Goal: Find specific page/section: Find specific page/section

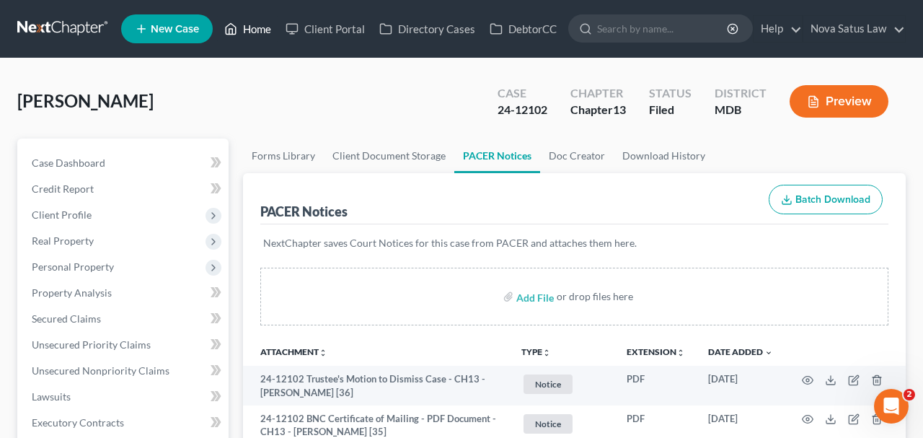
click at [259, 31] on link "Home" at bounding box center [247, 29] width 61 height 26
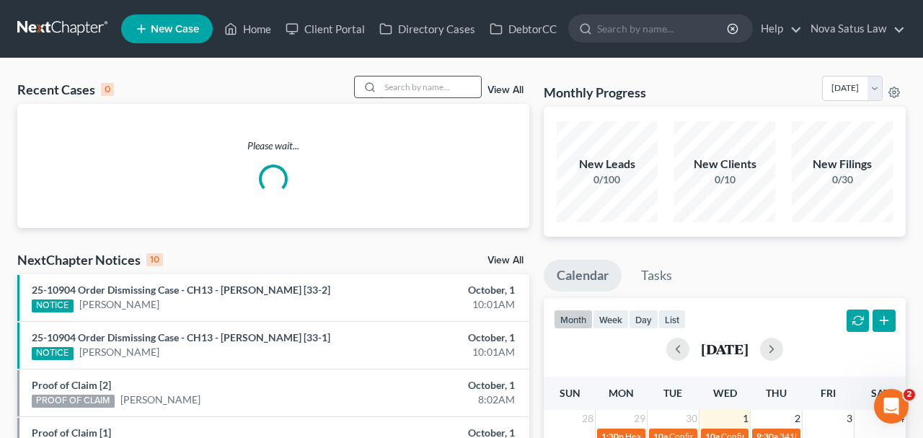
click at [409, 87] on input "search" at bounding box center [430, 86] width 101 height 21
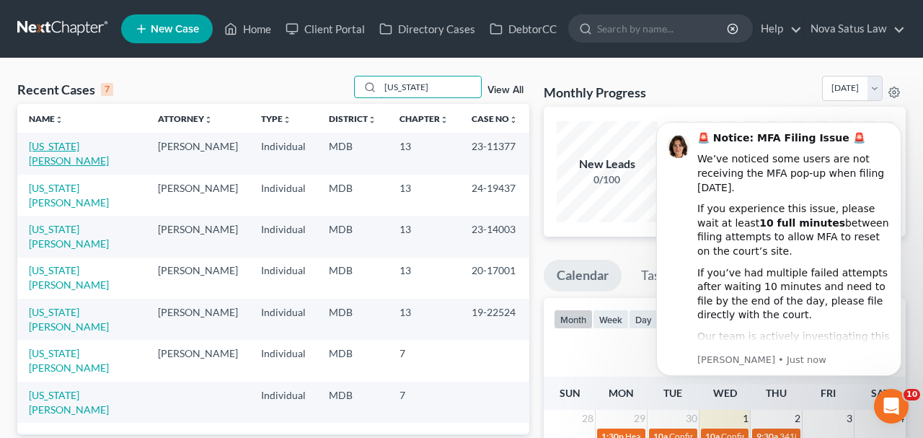
type input "[US_STATE]"
click at [80, 149] on link "[US_STATE][PERSON_NAME]" at bounding box center [69, 153] width 80 height 27
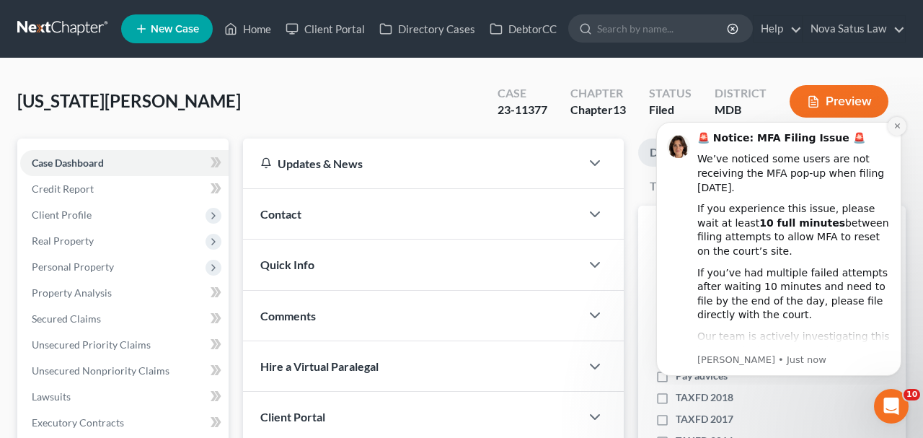
click at [897, 123] on icon "Dismiss notification" at bounding box center [898, 126] width 8 height 8
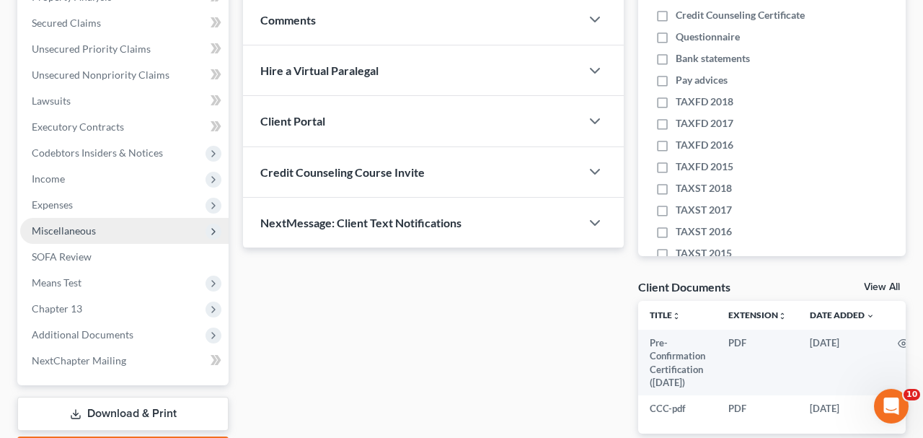
scroll to position [300, 0]
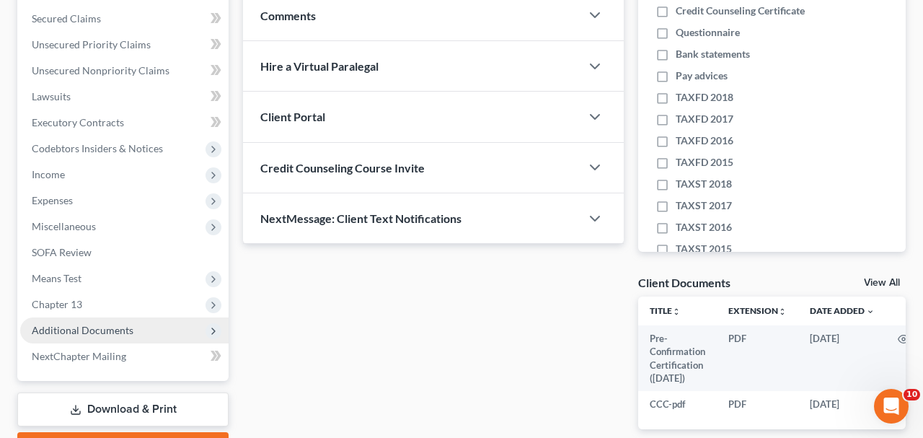
click at [93, 324] on span "Additional Documents" at bounding box center [83, 330] width 102 height 12
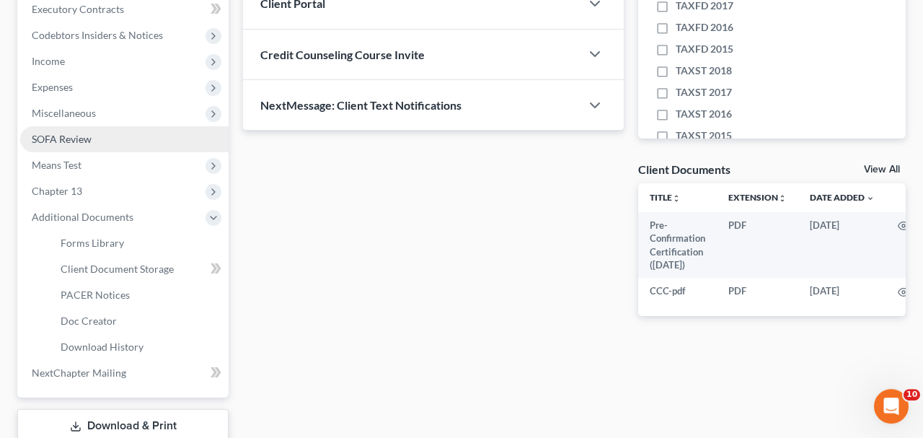
scroll to position [450, 0]
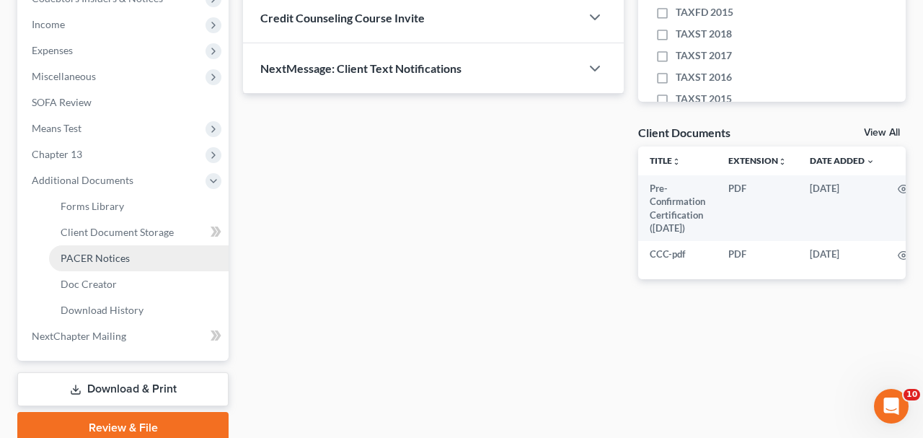
click at [109, 257] on span "PACER Notices" at bounding box center [95, 258] width 69 height 12
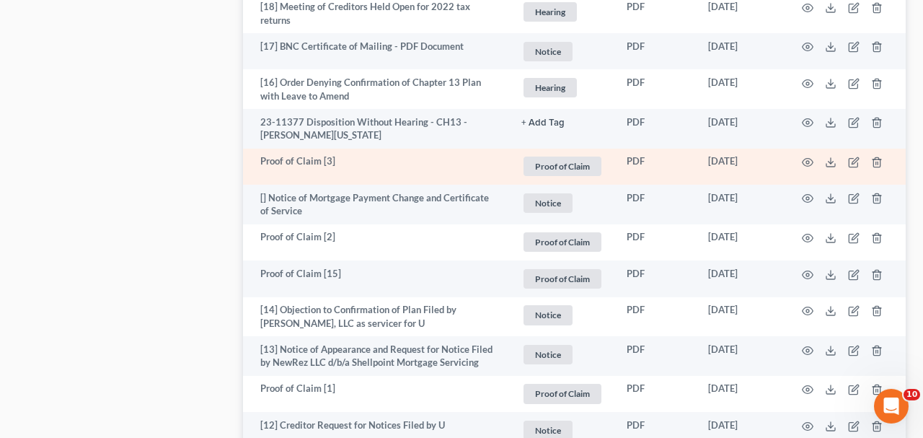
scroll to position [2400, 0]
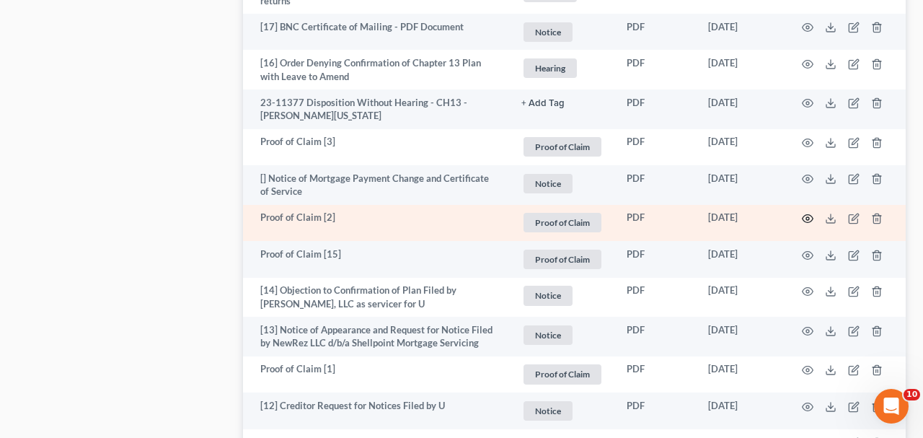
click at [804, 213] on icon "button" at bounding box center [808, 219] width 12 height 12
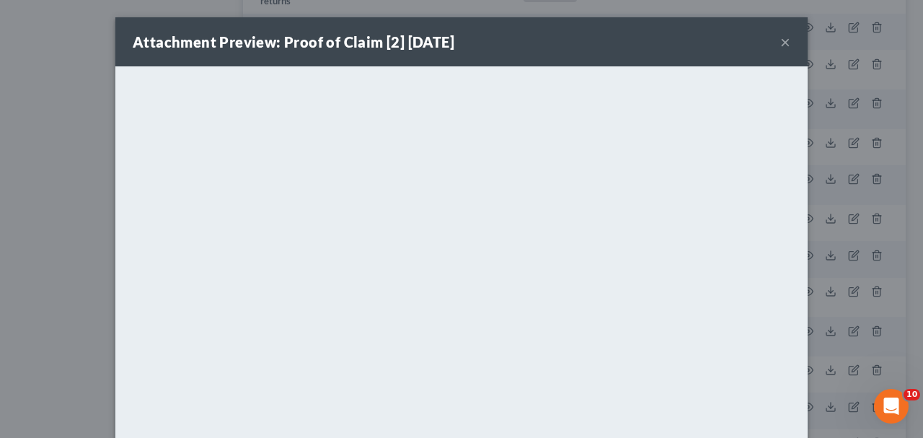
click at [786, 41] on button "×" at bounding box center [785, 41] width 10 height 17
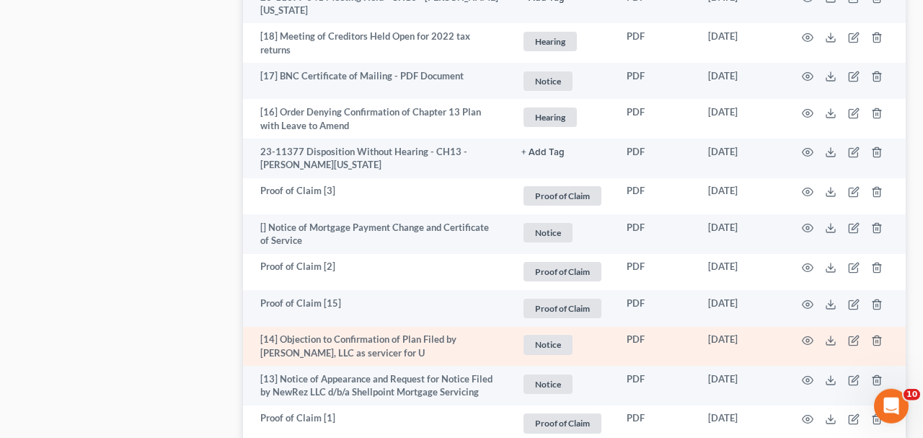
scroll to position [2325, 0]
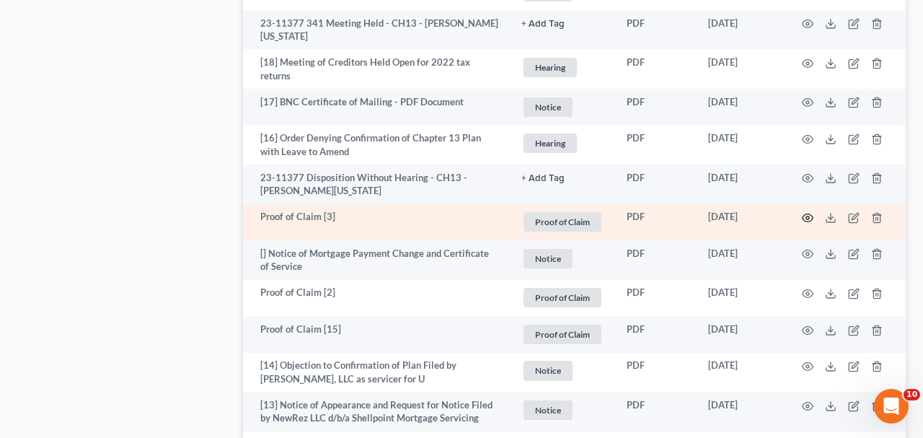
click at [803, 212] on icon "button" at bounding box center [808, 218] width 12 height 12
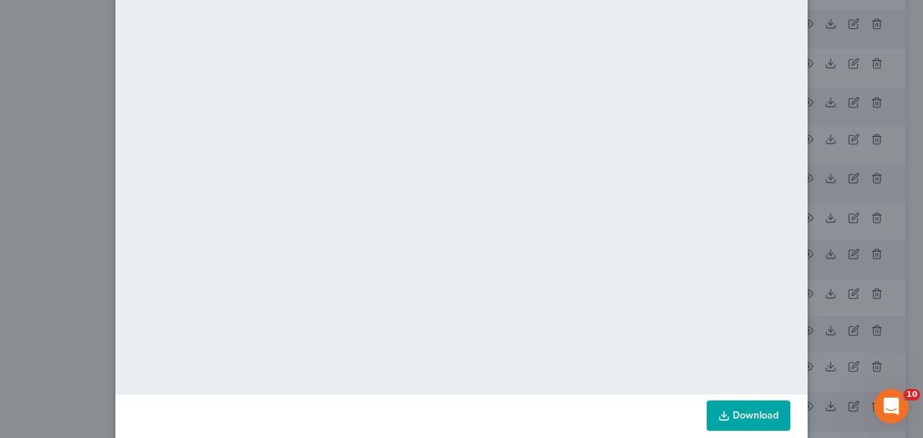
scroll to position [0, 0]
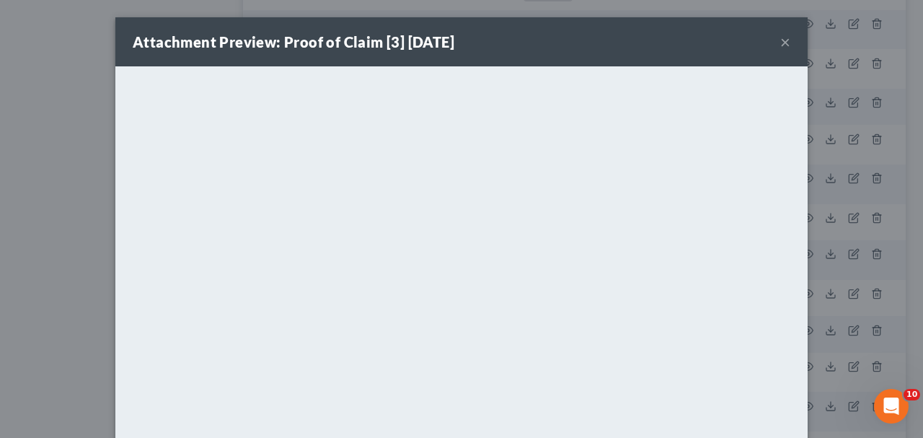
click at [786, 43] on button "×" at bounding box center [785, 41] width 10 height 17
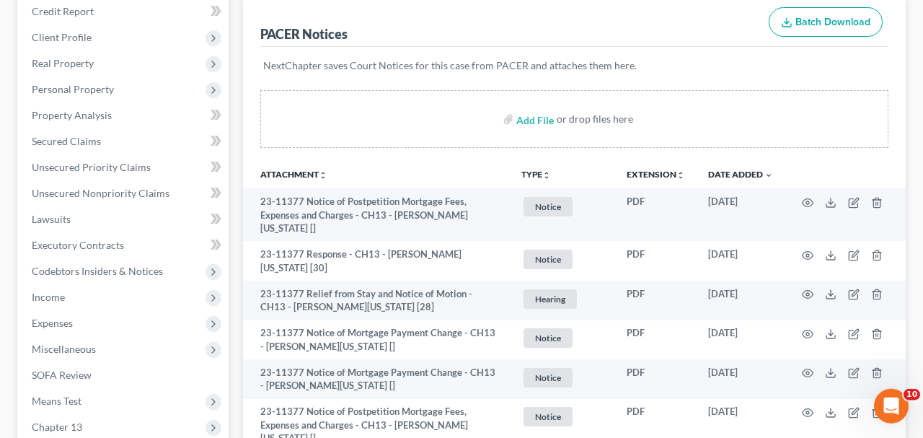
scroll to position [201, 0]
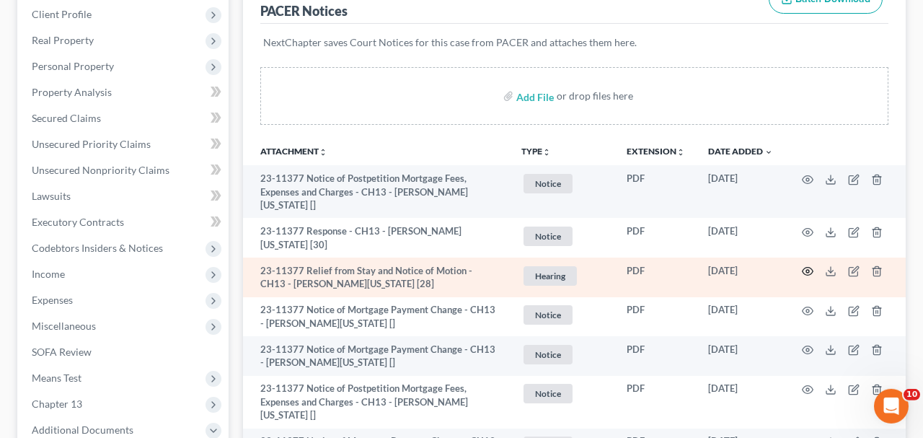
click at [808, 265] on icon "button" at bounding box center [808, 271] width 12 height 12
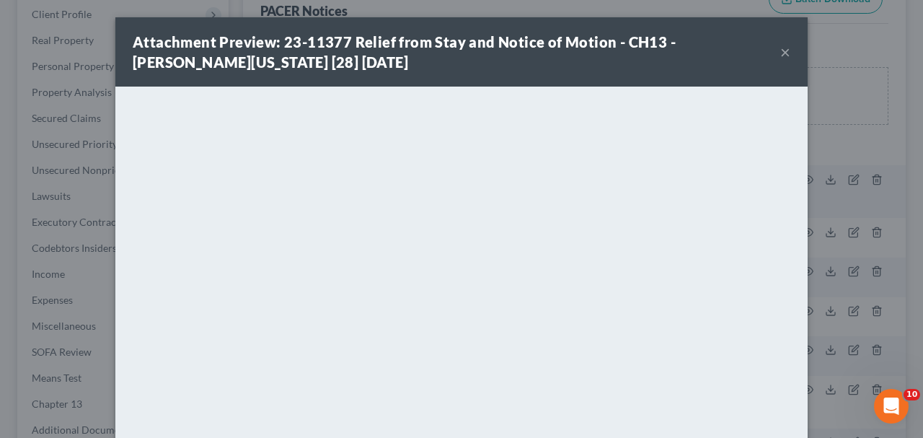
click at [784, 55] on button "×" at bounding box center [785, 51] width 10 height 17
